Goal: Information Seeking & Learning: Learn about a topic

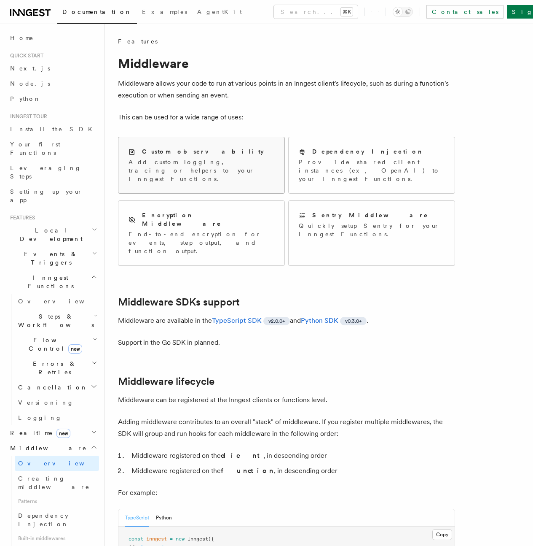
click at [229, 169] on p "Add custom logging, tracing or helpers to your Inngest Functions." at bounding box center [202, 170] width 146 height 25
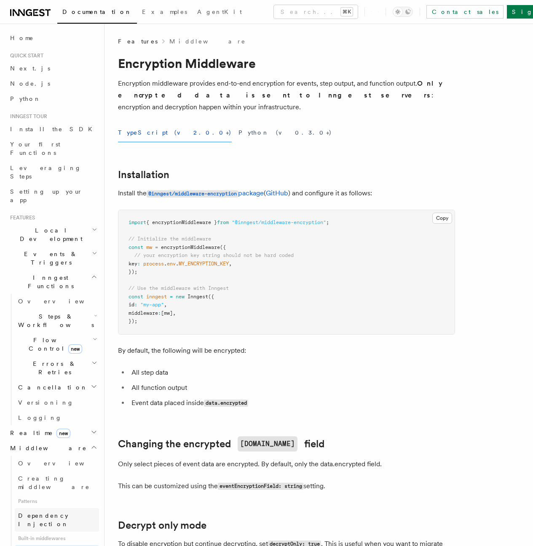
click at [51, 512] on span "Dependency Injection" at bounding box center [43, 519] width 51 height 15
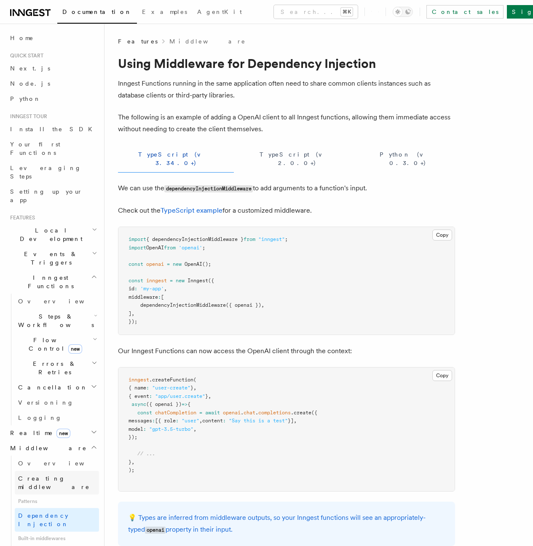
click at [58, 475] on span "Creating middleware" at bounding box center [54, 482] width 72 height 15
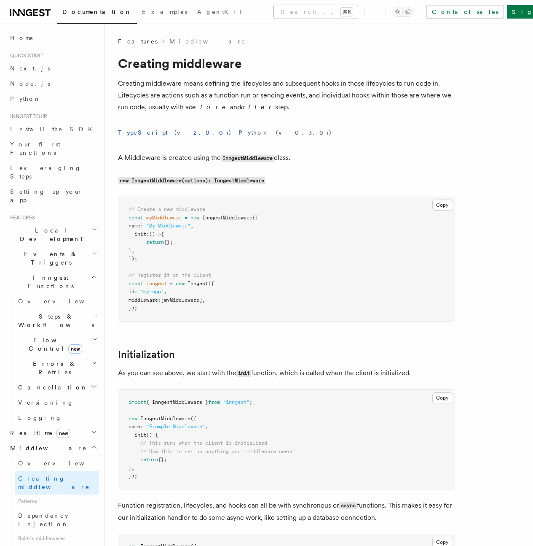
click at [301, 10] on button "Search... ⌘K" at bounding box center [316, 11] width 84 height 13
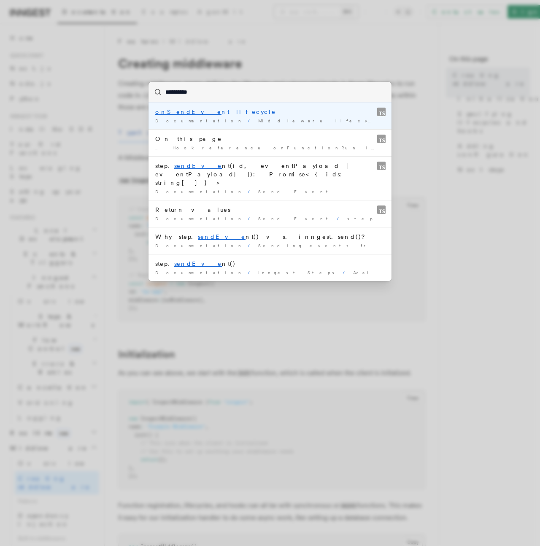
type input "**********"
click at [204, 111] on div "onSendEvent lifecycle" at bounding box center [269, 112] width 229 height 8
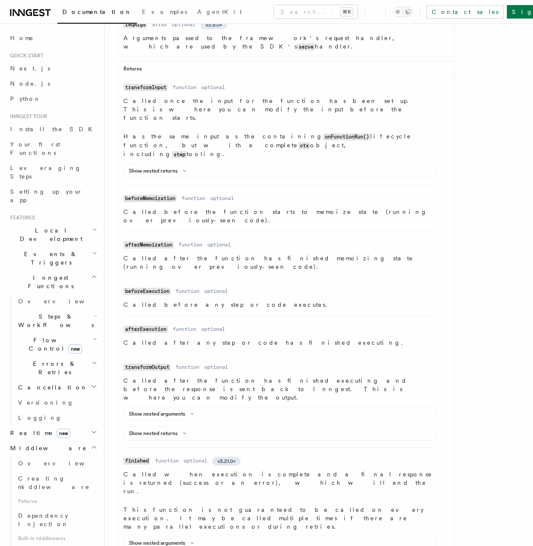
scroll to position [875, 0]
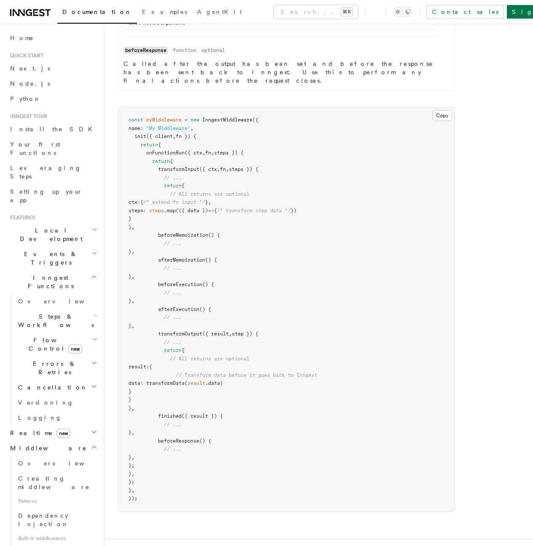
click at [277, 148] on article "References TypeScript SDK Middleware Middleware lifecycle v2.0.0+ Hook referenc…" at bounding box center [319, 110] width 402 height 1897
